Goal: Task Accomplishment & Management: Manage account settings

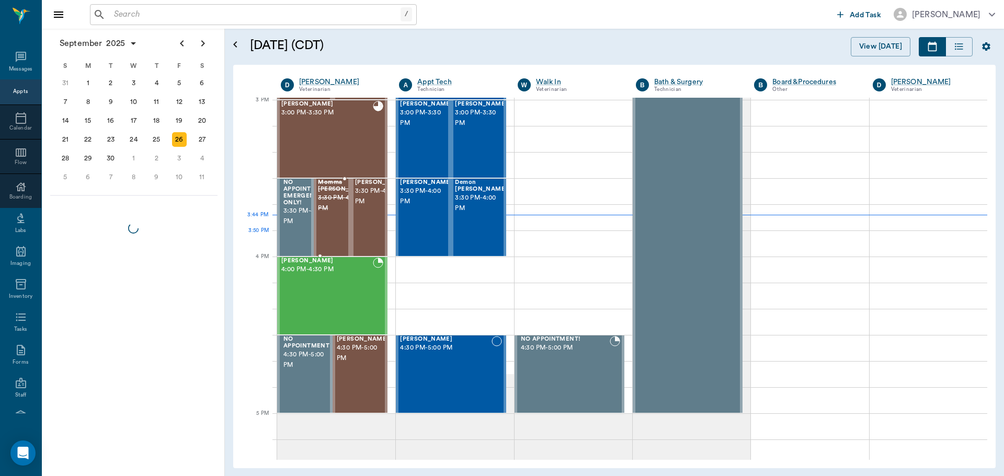
scroll to position [1100, 0]
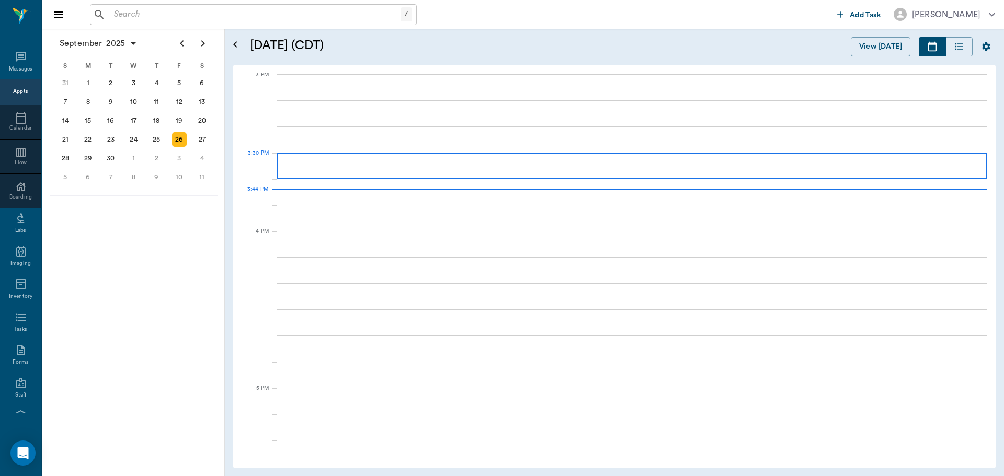
scroll to position [1101, 0]
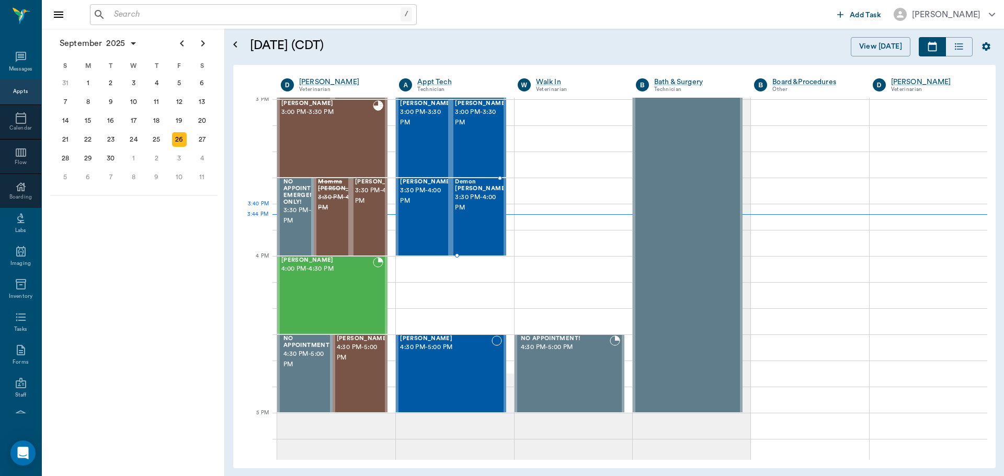
click at [471, 212] on span "3:30 PM - 4:00 PM" at bounding box center [481, 202] width 52 height 21
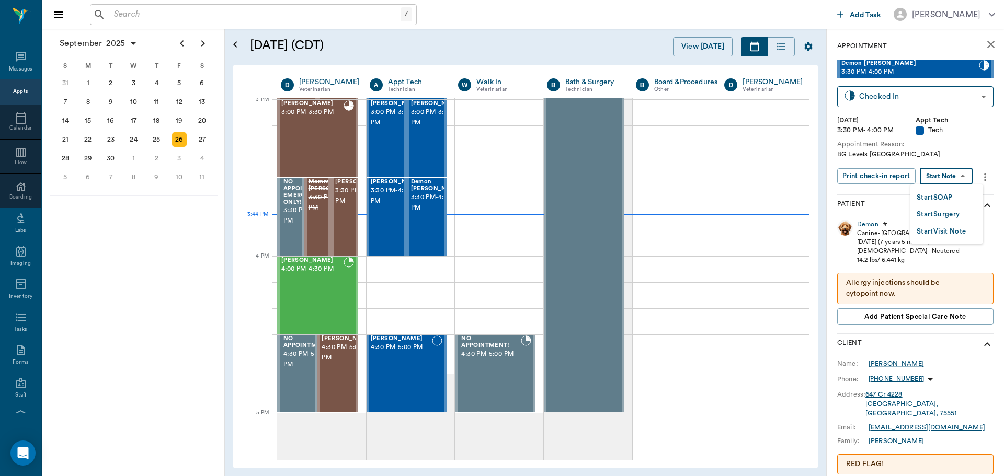
click at [951, 175] on body "/ ​ Add Task Dr. Bert Ellsworth Nectar Messages Appts Calendar Flow Boarding La…" at bounding box center [502, 238] width 1004 height 476
click at [942, 198] on button "Start SOAP" at bounding box center [935, 198] width 36 height 12
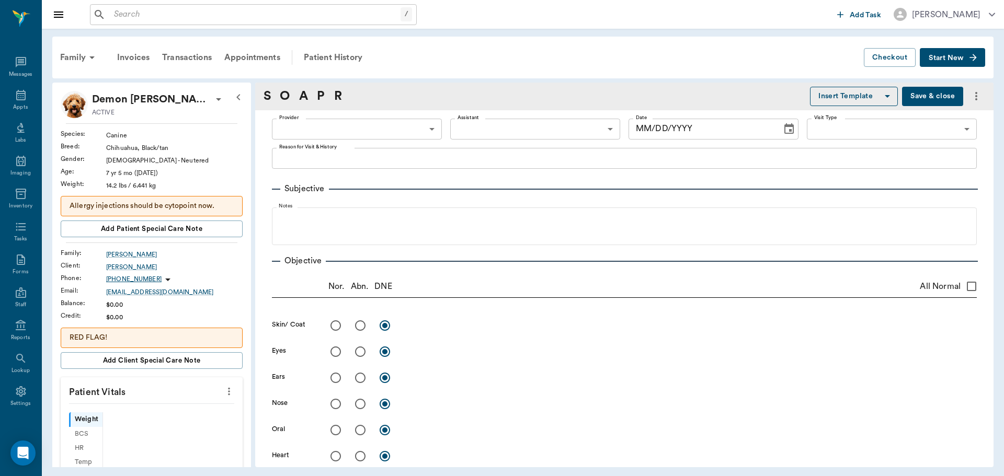
type input "63ec2f075fda476ae8351a4c"
type input "65d2be4f46e3a538d89b8c1a"
type textarea "BG Levels Caryn"
type input "09/26/2025"
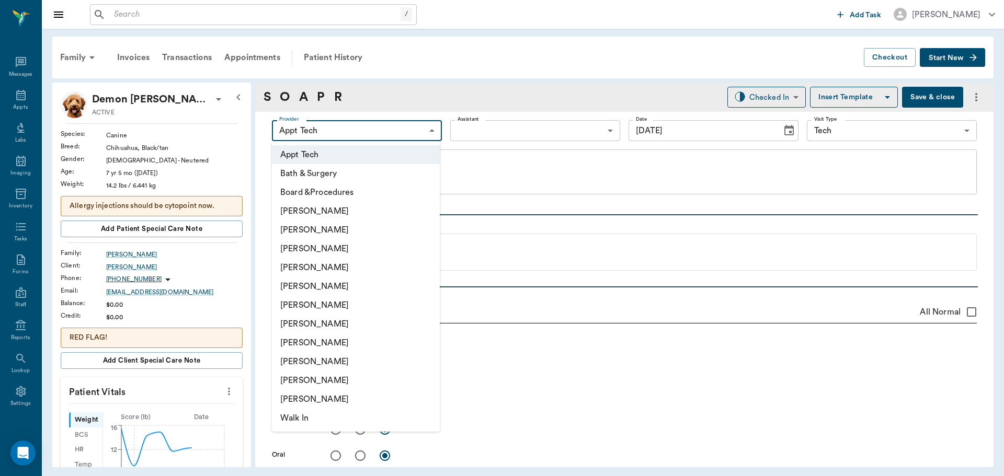
click at [370, 128] on body "/ ​ Add Task Dr. Bert Ellsworth Nectar Messages Appts Labs Imaging Inventory Ta…" at bounding box center [502, 238] width 1004 height 476
click at [378, 245] on li "Daniel Virnala" at bounding box center [356, 248] width 168 height 19
type input "642ef10e332a41444de2bad1"
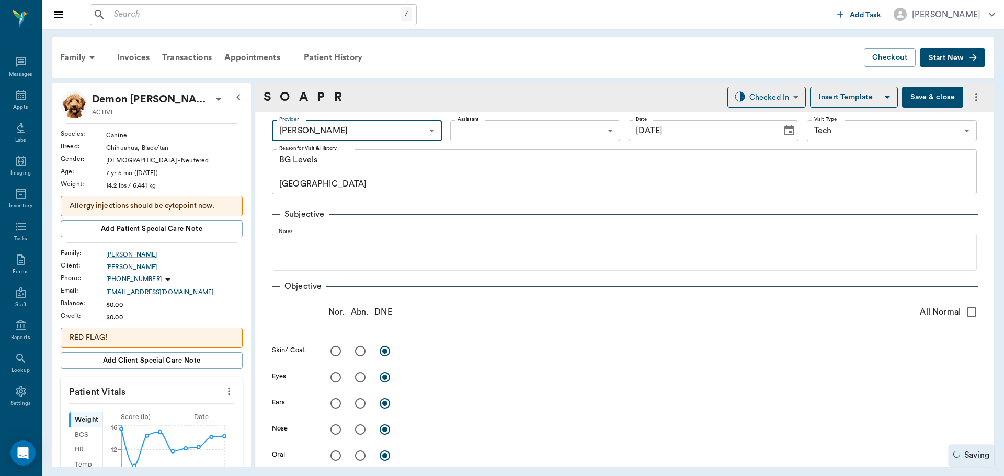
click at [223, 388] on icon "more" at bounding box center [229, 391] width 12 height 13
click at [171, 411] on span "Enter Vitals" at bounding box center [177, 409] width 88 height 11
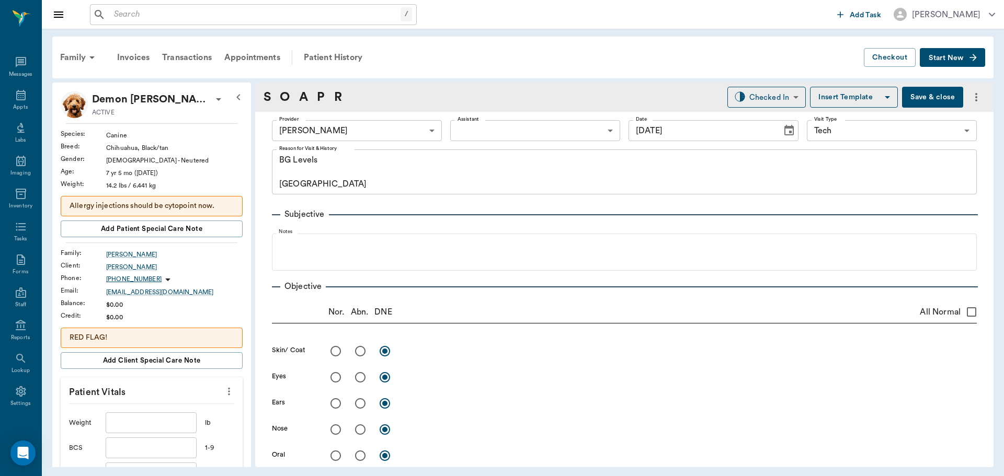
click at [150, 426] on input "text" at bounding box center [151, 423] width 91 height 21
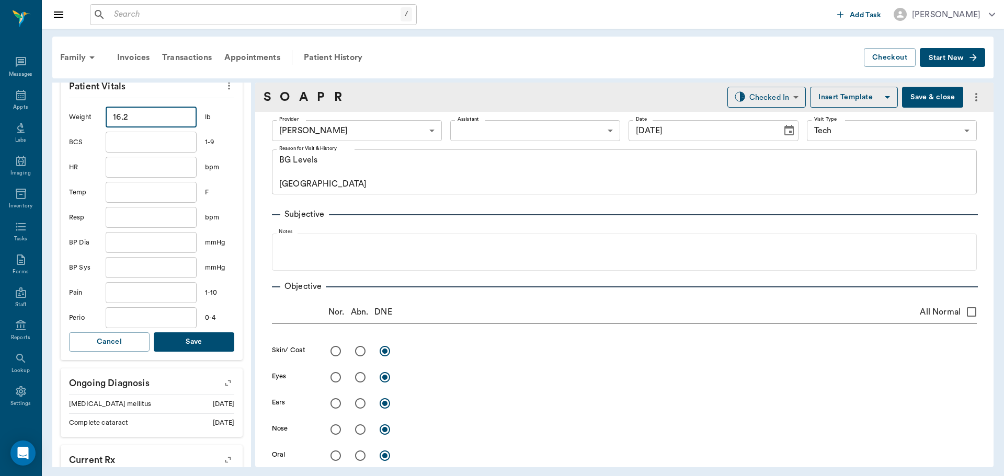
scroll to position [366, 0]
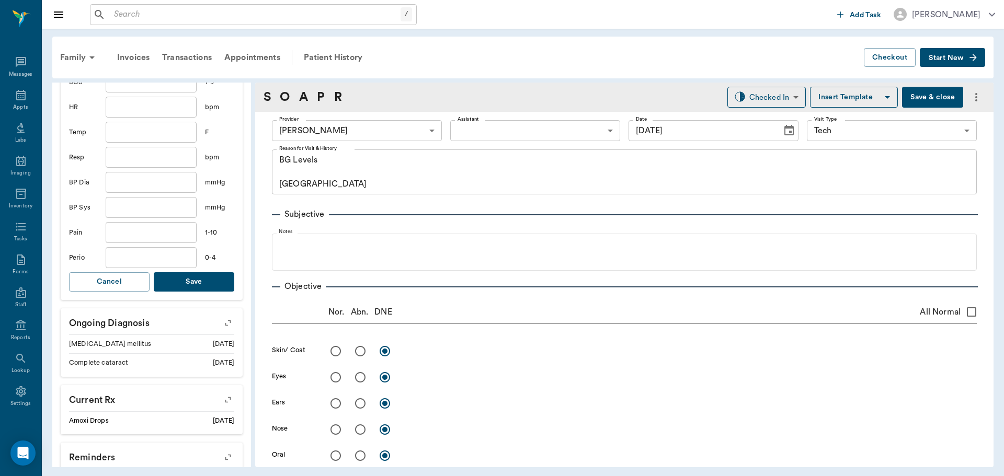
type input "16.2"
click at [207, 282] on button "Save" at bounding box center [194, 281] width 81 height 19
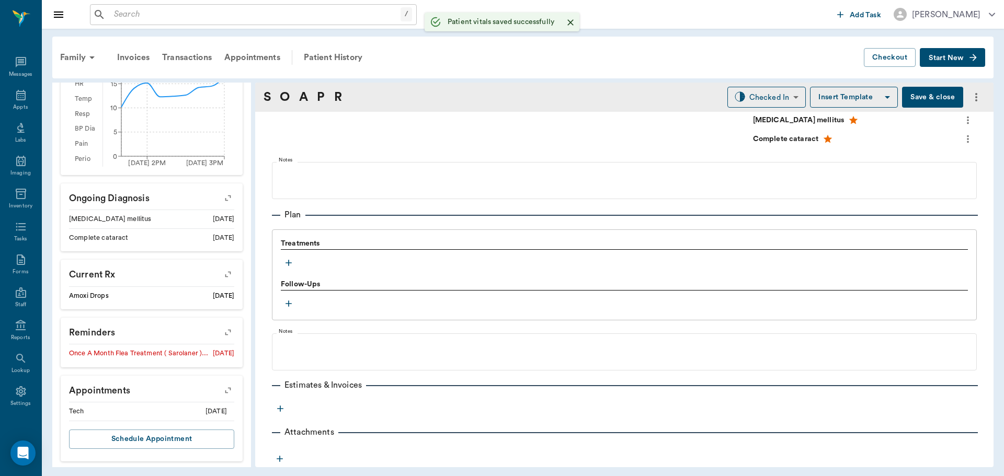
scroll to position [685, 0]
click at [288, 263] on icon "button" at bounding box center [288, 262] width 10 height 10
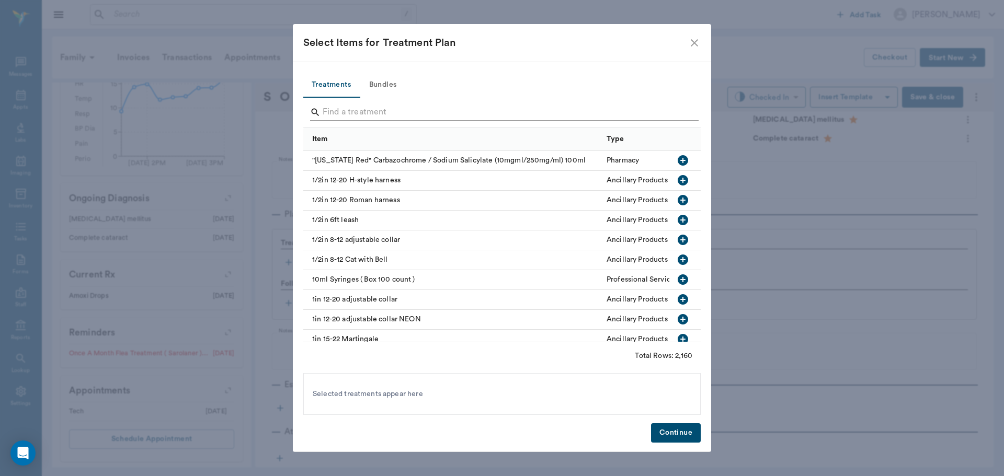
click at [377, 112] on input "Search" at bounding box center [503, 112] width 360 height 17
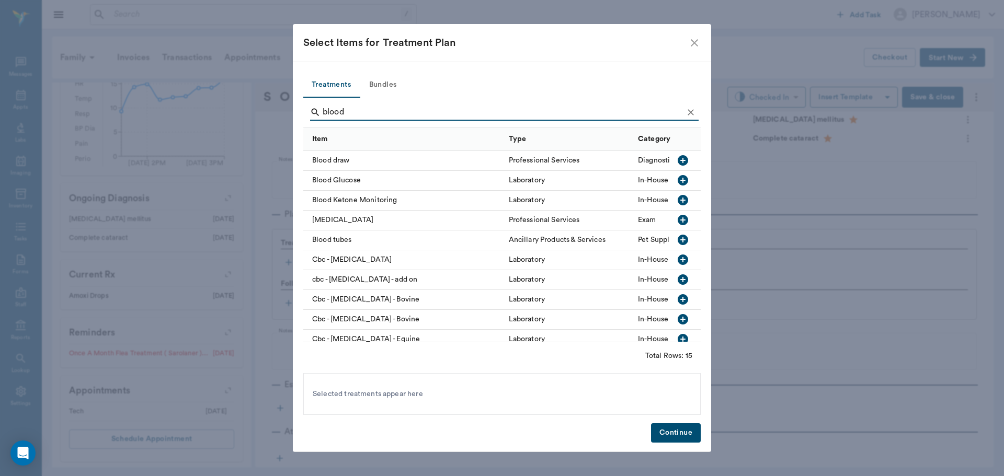
type input "blood"
click at [681, 189] on div at bounding box center [682, 180] width 17 height 18
click at [666, 441] on button "Continue" at bounding box center [676, 433] width 50 height 19
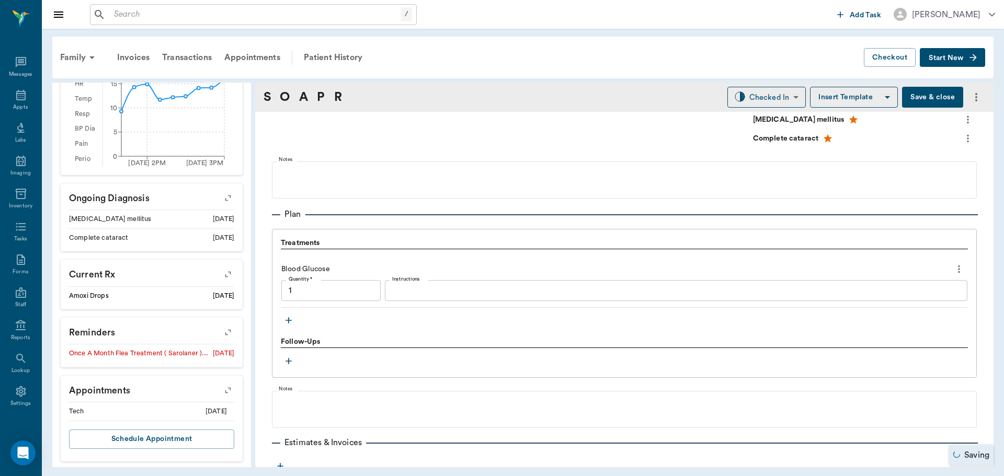
type input "1.00"
click at [426, 292] on textarea "Instructions" at bounding box center [676, 291] width 568 height 12
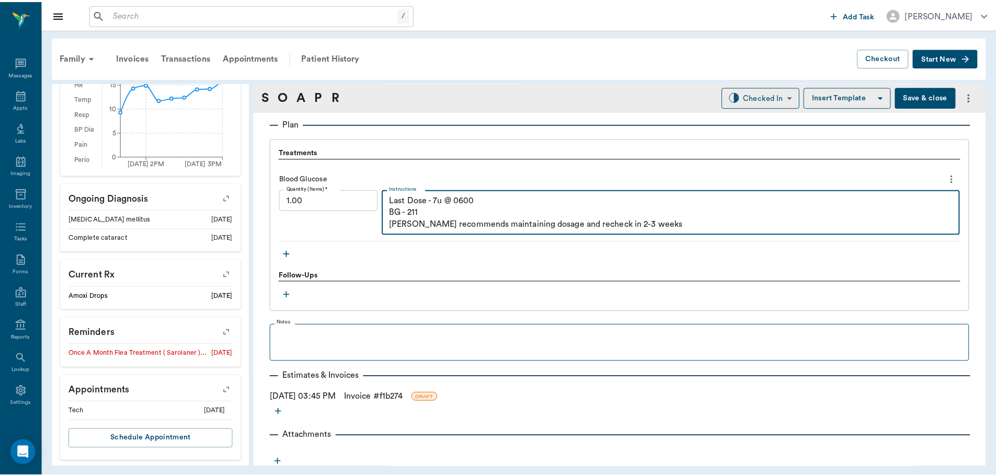
scroll to position [780, 0]
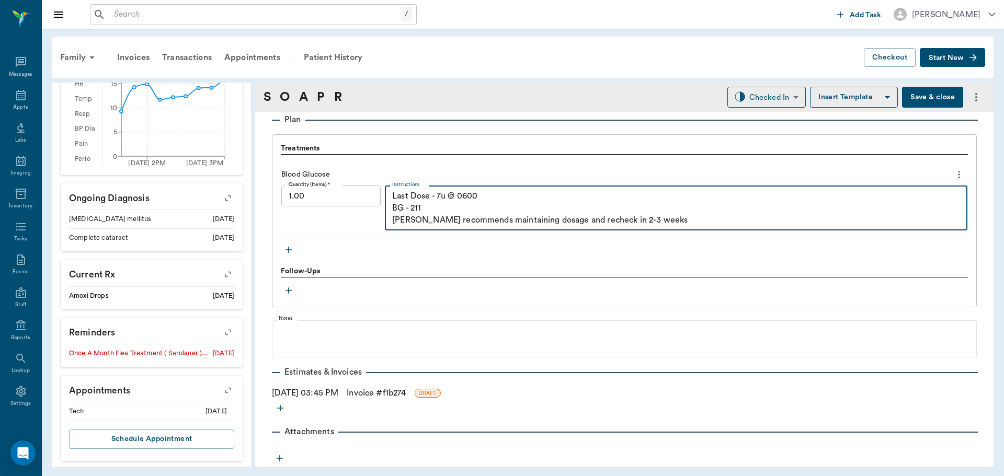
type textarea "Last Dose - 7u @ 0600 BG - 211 Dr. Ellsworth recommends maintaining dosage and …"
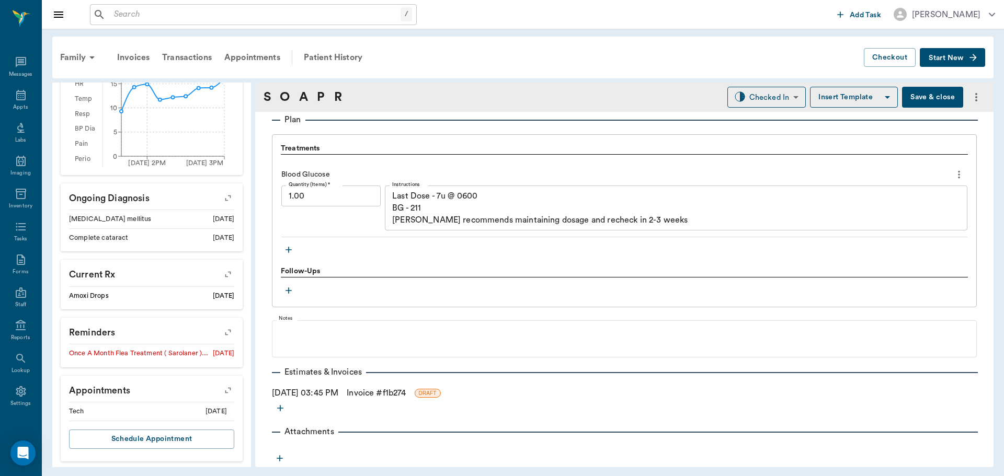
drag, startPoint x: 411, startPoint y: 438, endPoint x: 405, endPoint y: 392, distance: 46.0
drag, startPoint x: 405, startPoint y: 392, endPoint x: 386, endPoint y: 390, distance: 18.4
click at [386, 390] on link "Invoice # f1b274" at bounding box center [376, 393] width 59 height 13
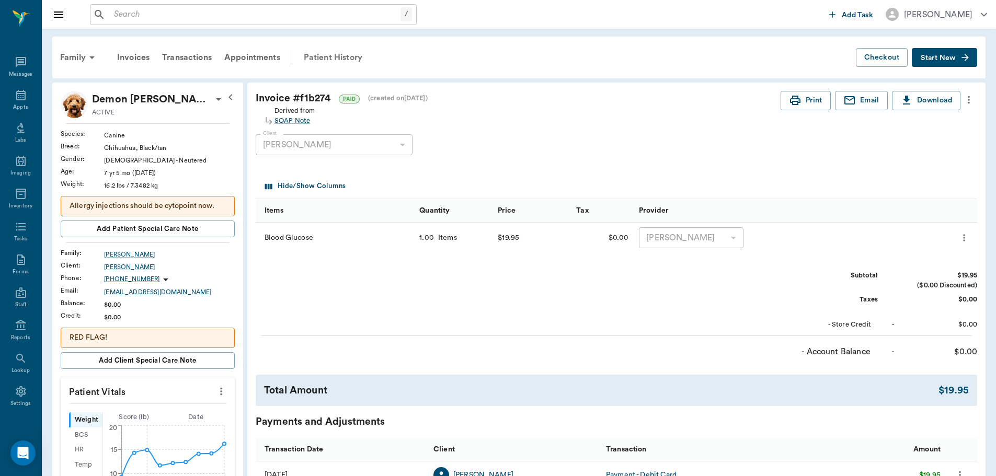
click at [341, 56] on div "Patient History" at bounding box center [333, 57] width 71 height 25
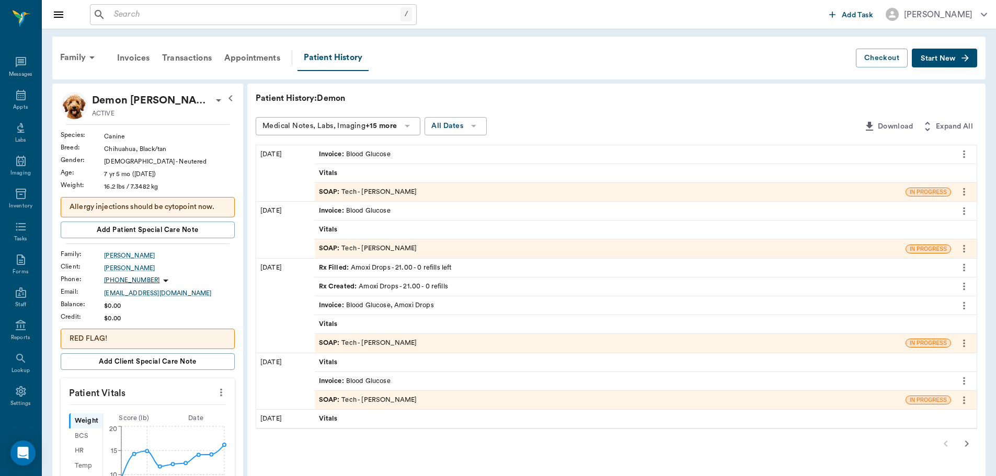
click at [372, 190] on div "SOAP : Tech - Daniel Virnala" at bounding box center [368, 192] width 98 height 10
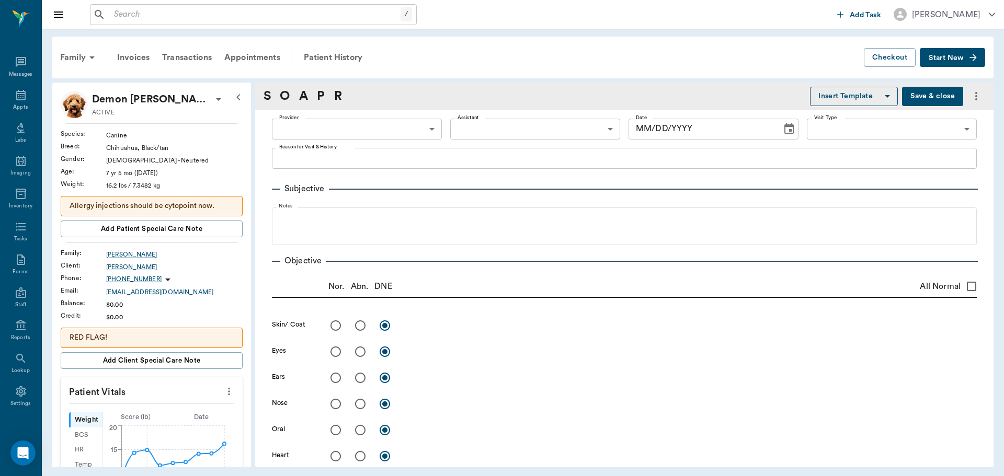
type input "642ef10e332a41444de2bad1"
type input "65d2be4f46e3a538d89b8c1a"
type textarea "BG Levels Caryn"
type input "09/26/2025"
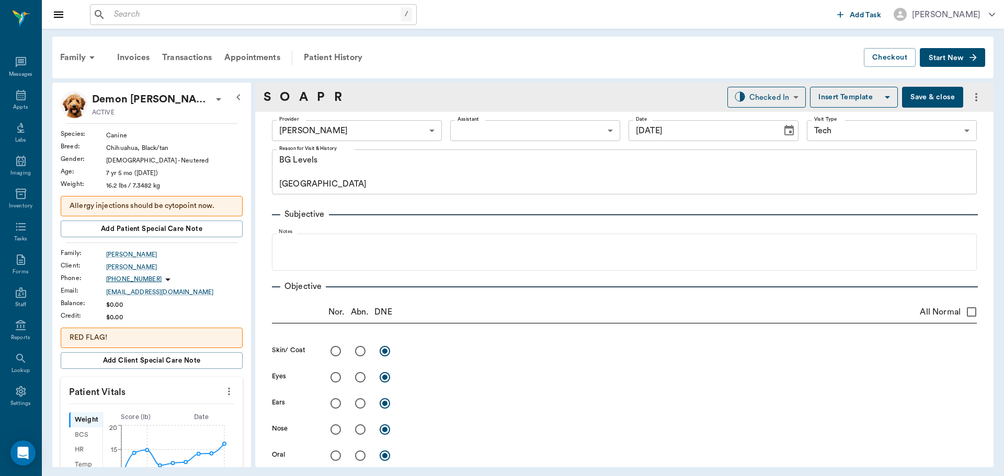
click at [922, 90] on button "Save & close" at bounding box center [932, 97] width 61 height 21
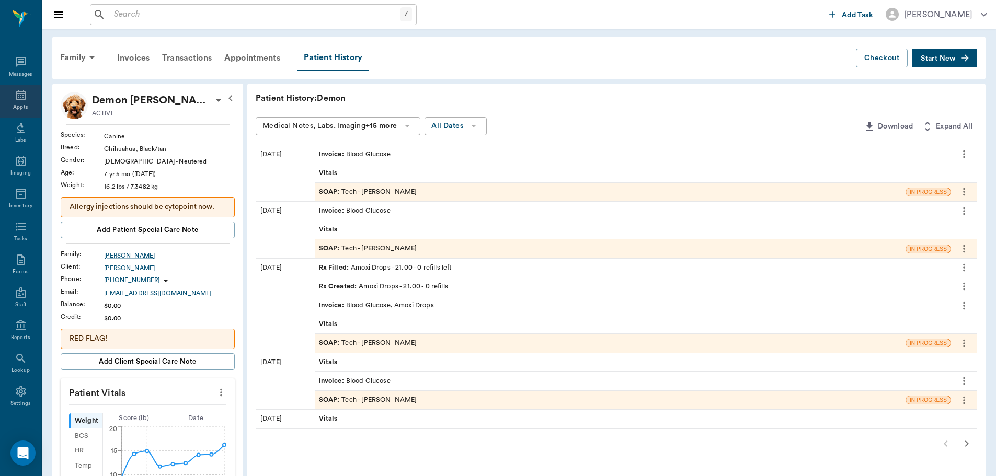
click at [16, 96] on icon at bounding box center [20, 95] width 9 height 10
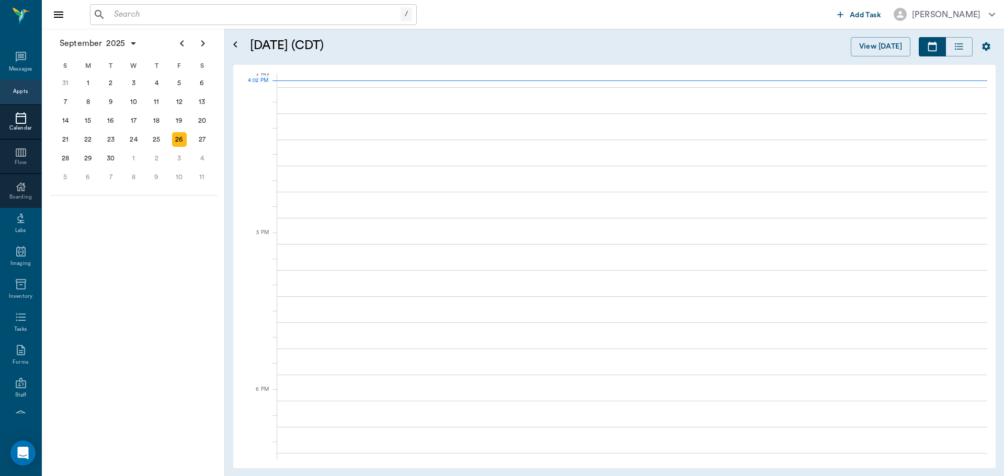
scroll to position [1256, 0]
drag, startPoint x: 15, startPoint y: 96, endPoint x: 472, endPoint y: 50, distance: 459.8
click at [472, 50] on h5 "[DATE] (CDT)" at bounding box center [387, 45] width 275 height 17
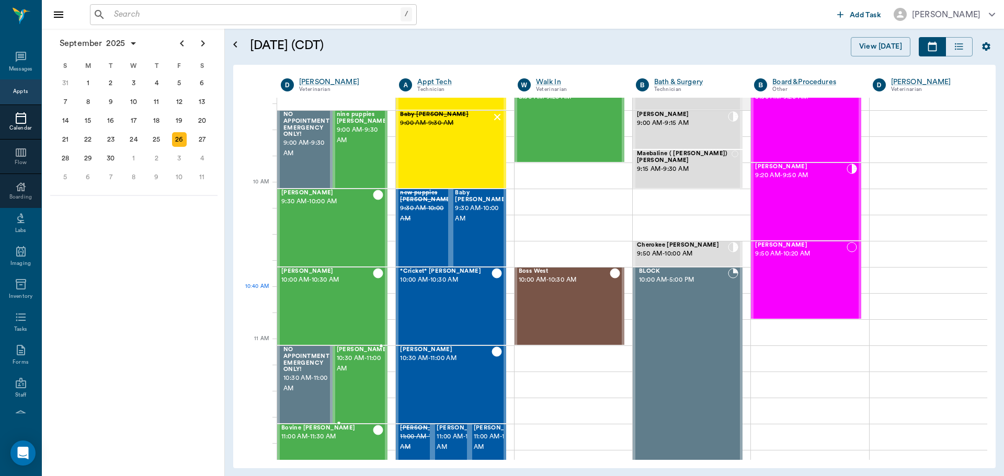
scroll to position [106, 0]
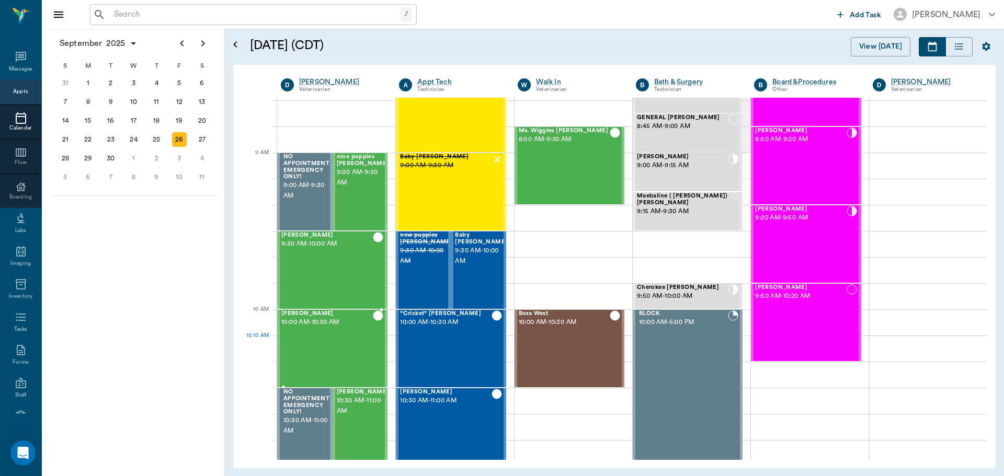
click at [347, 337] on div "Blanca Quintero 10:00 AM - 10:30 AM" at bounding box center [327, 349] width 92 height 76
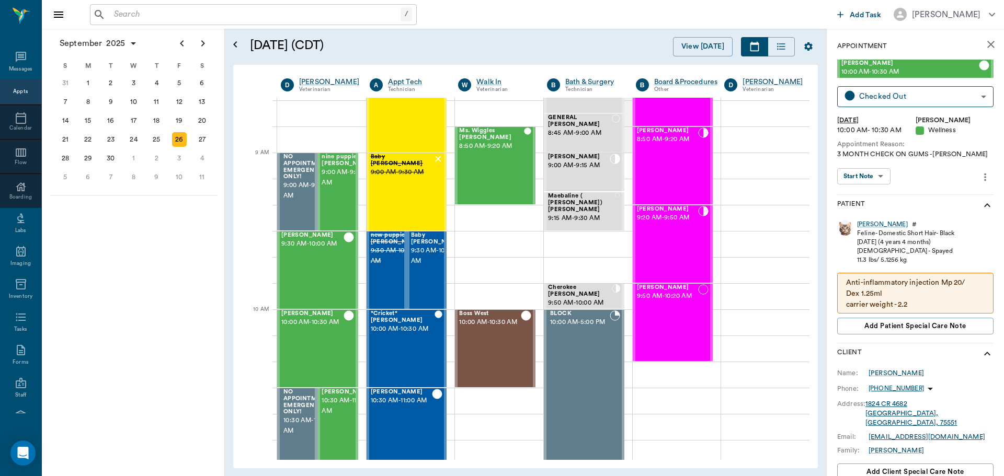
click at [865, 224] on div "Blanca" at bounding box center [882, 224] width 51 height 9
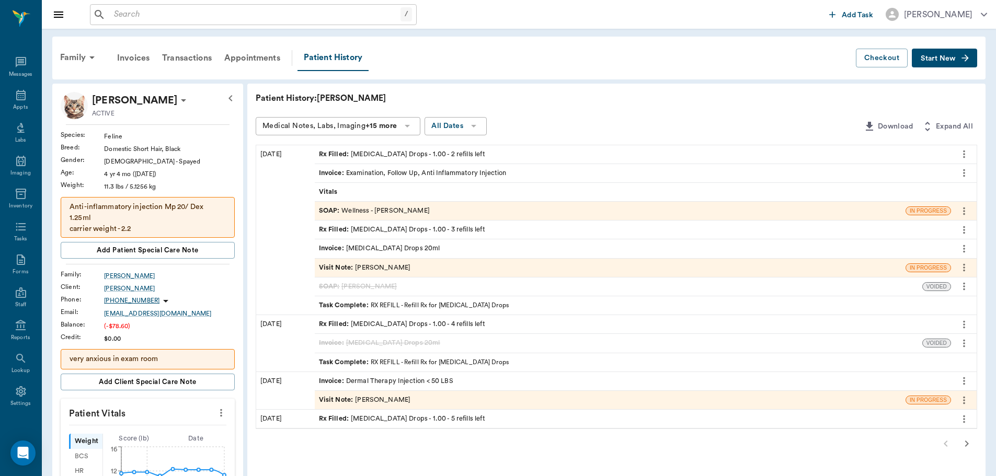
click at [477, 216] on div "SOAP : Wellness - Dr. Bert Ellsworth" at bounding box center [610, 211] width 591 height 18
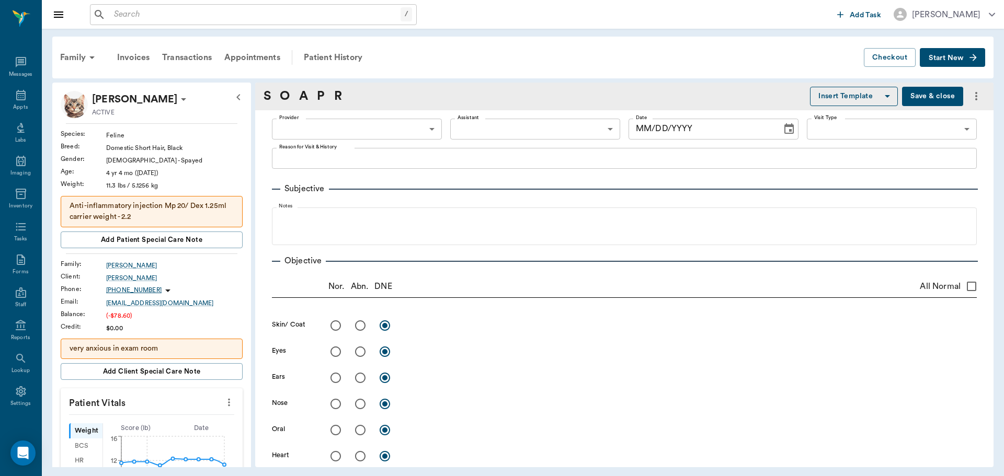
type input "63ec2f075fda476ae8351a4d"
type input "65d2be4f46e3a538d89b8c14"
type textarea "3 MONTH CHECK ON GUMS -LORY"
radio input "true"
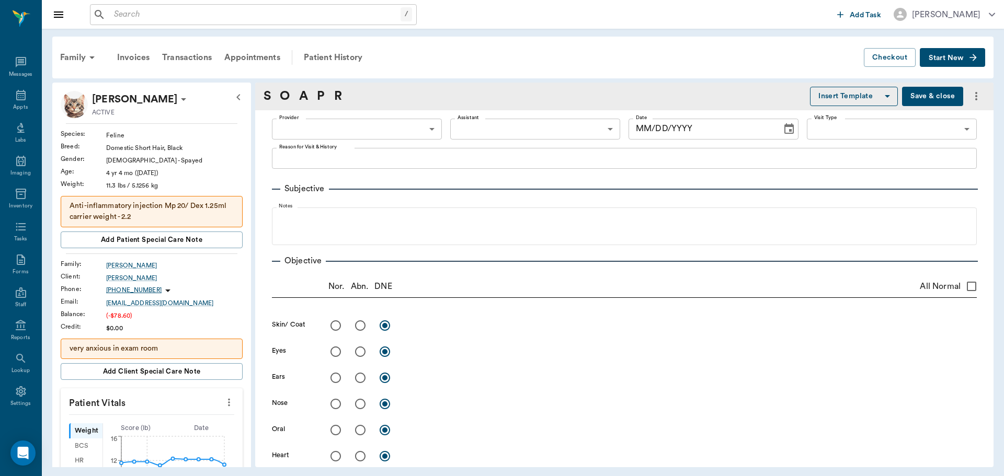
type textarea "Flare up of stomatitis, esp commissures and R upper molars"
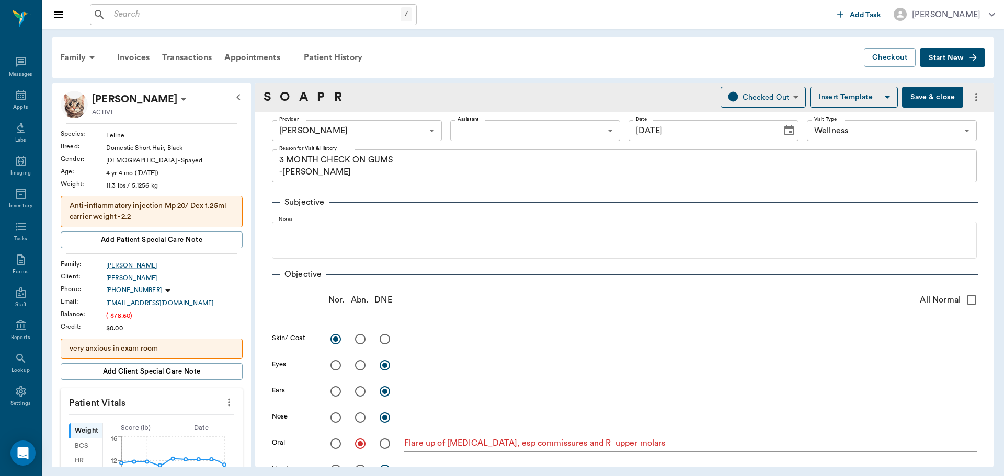
type input "09/26/2025"
click at [327, 59] on div "Patient History" at bounding box center [333, 57] width 71 height 25
